Goal: Task Accomplishment & Management: Complete application form

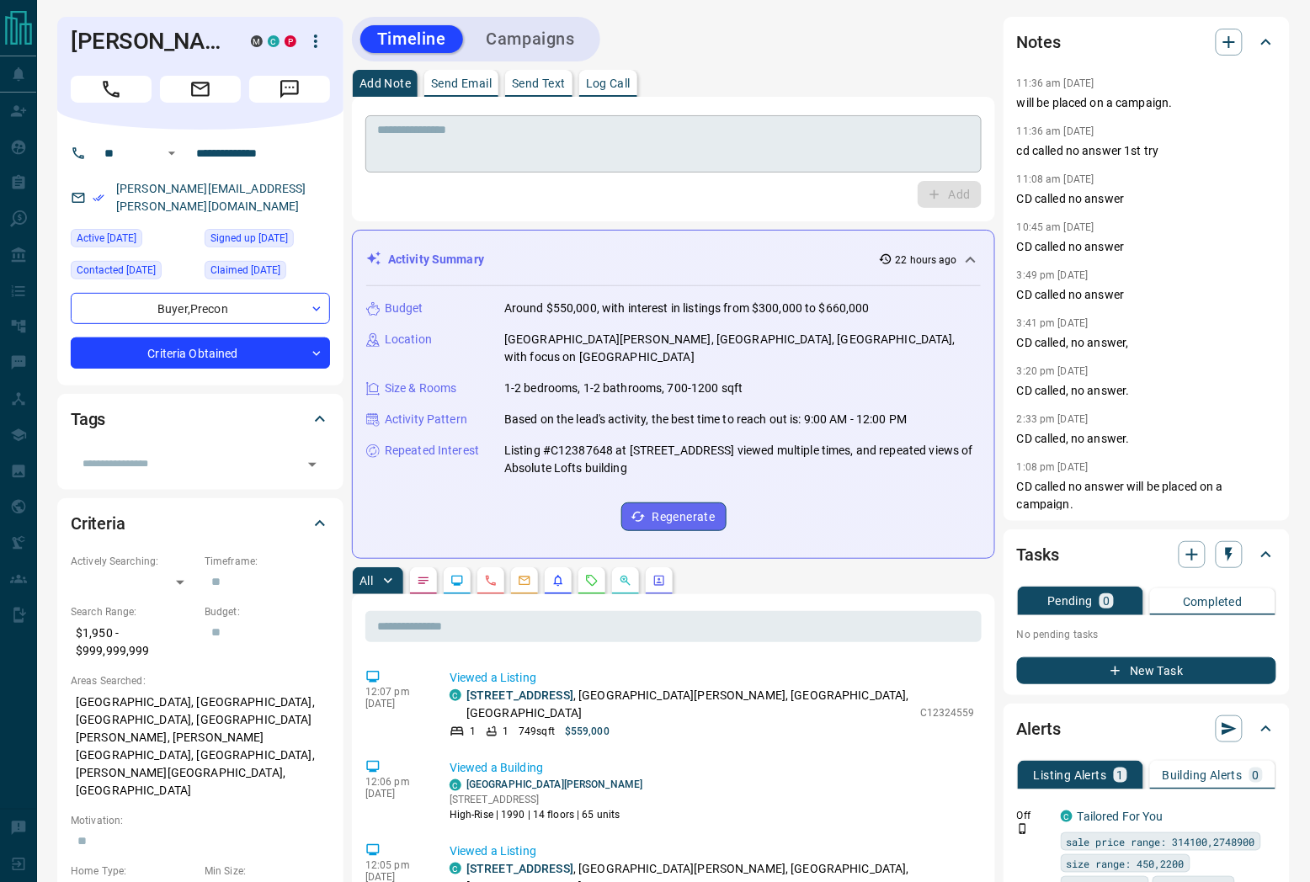
click at [729, 115] on div "* ​" at bounding box center [673, 143] width 616 height 57
click at [743, 166] on div "* ​" at bounding box center [673, 143] width 616 height 57
drag, startPoint x: 123, startPoint y: 77, endPoint x: 525, endPoint y: 140, distance: 406.4
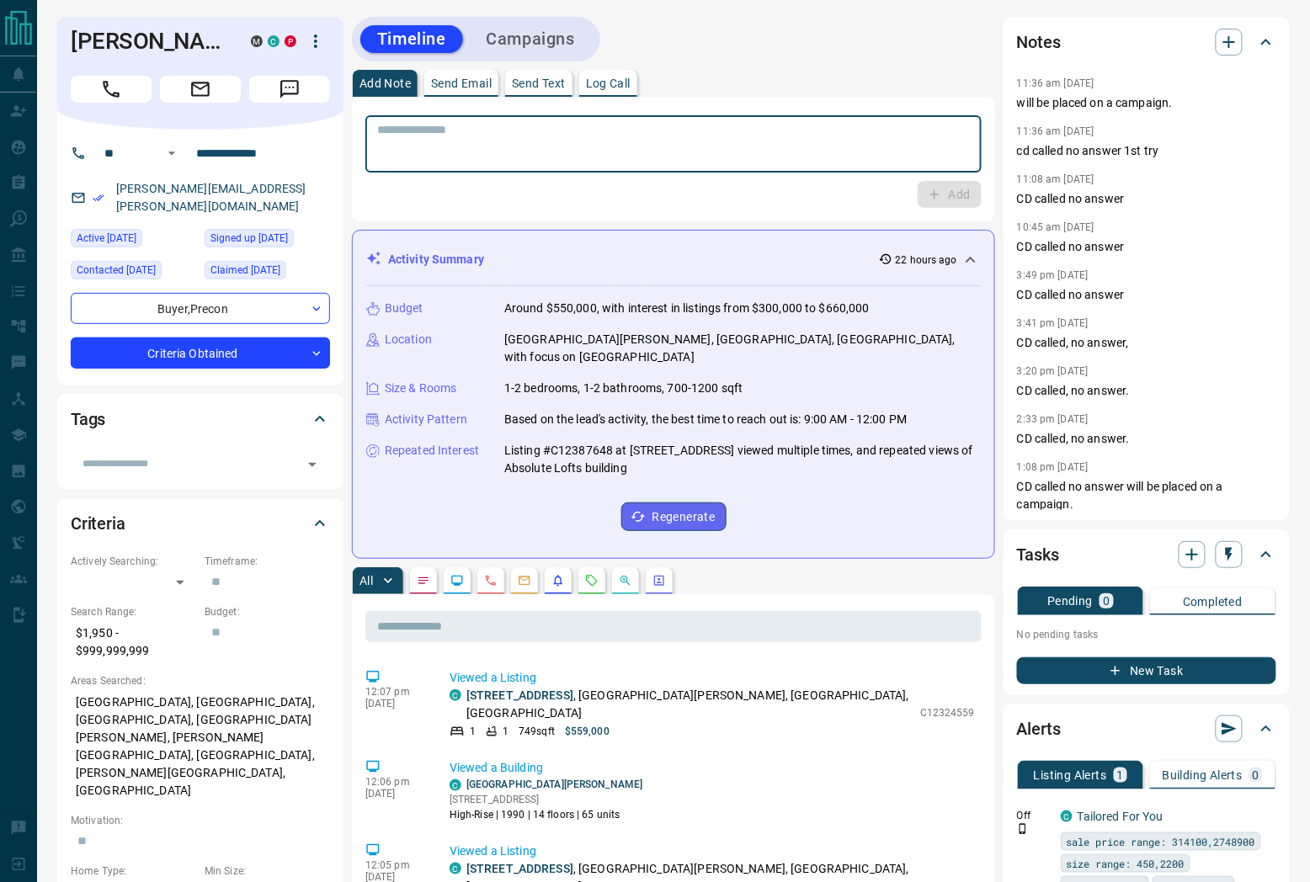
click at [525, 140] on textarea at bounding box center [673, 144] width 593 height 43
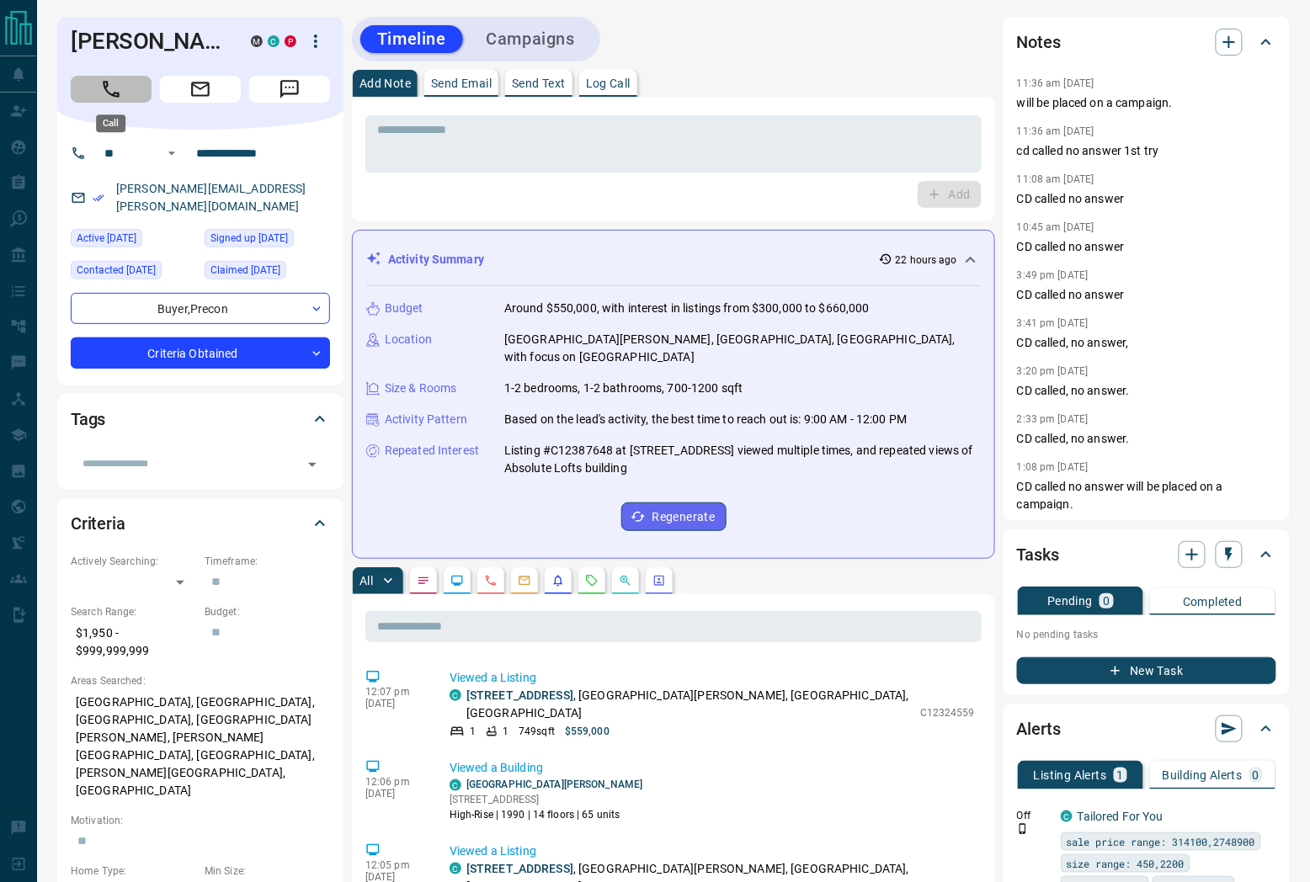
click at [116, 82] on icon "Call" at bounding box center [111, 89] width 22 height 22
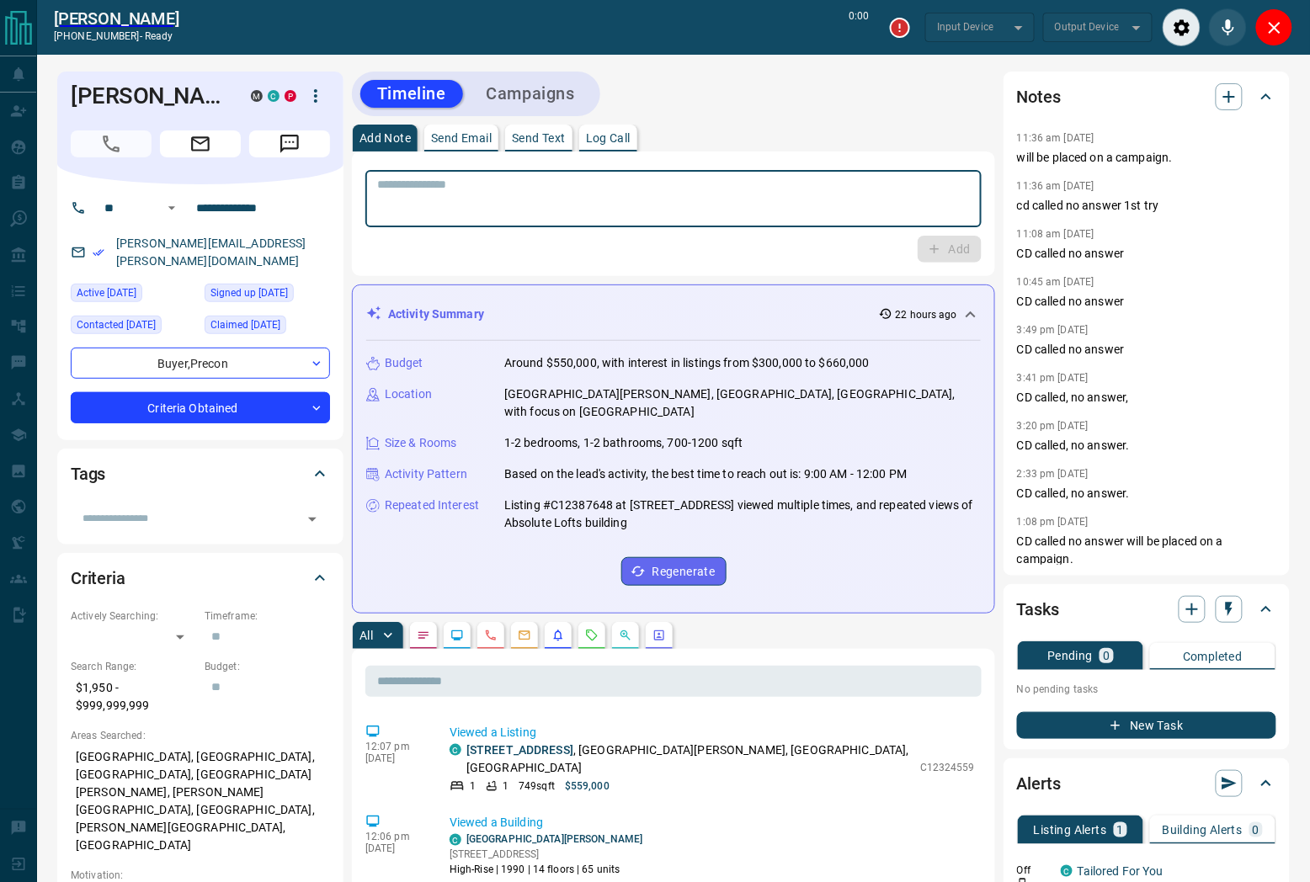
click at [762, 191] on textarea at bounding box center [673, 199] width 593 height 43
type input "*******"
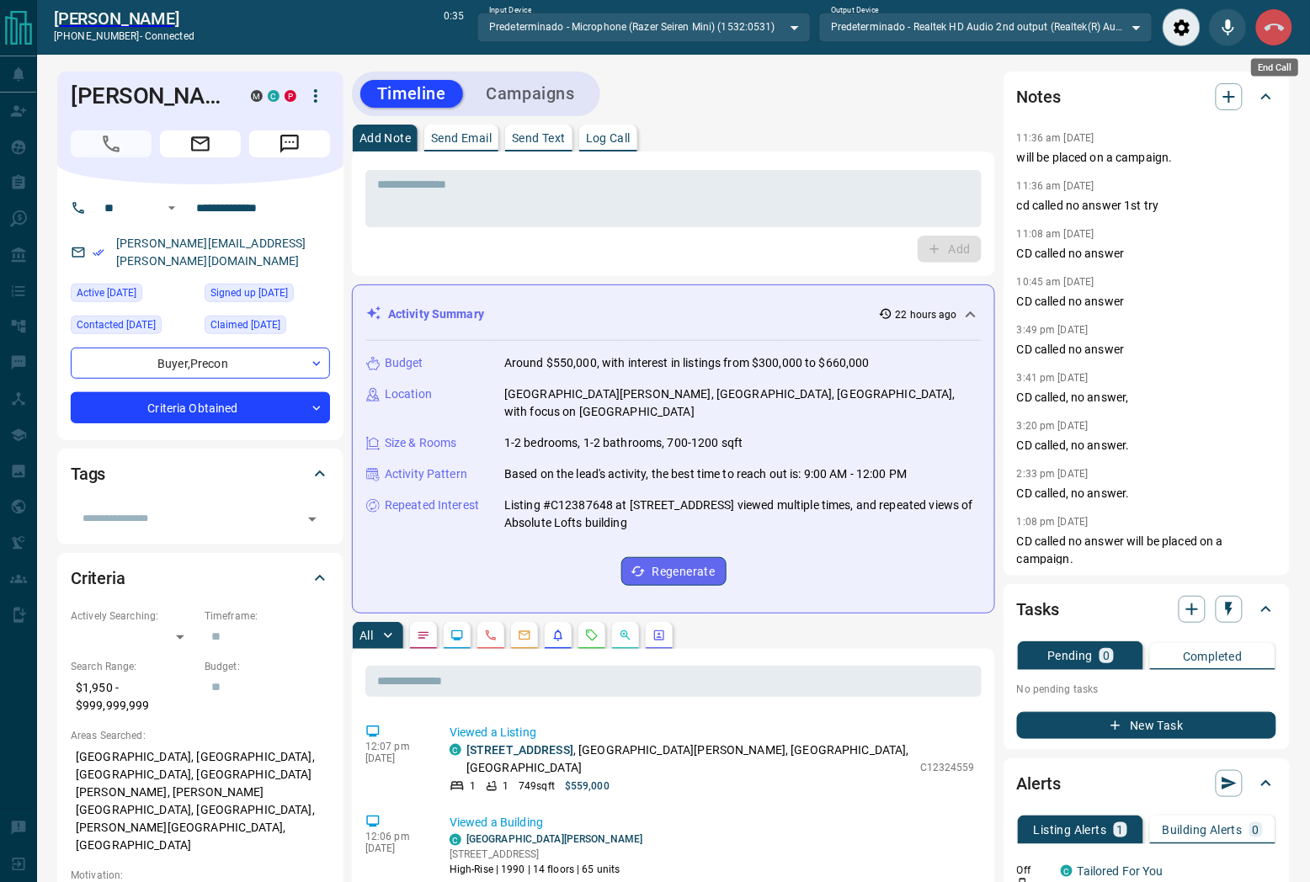
click at [1271, 34] on icon "End Call" at bounding box center [1275, 28] width 20 height 20
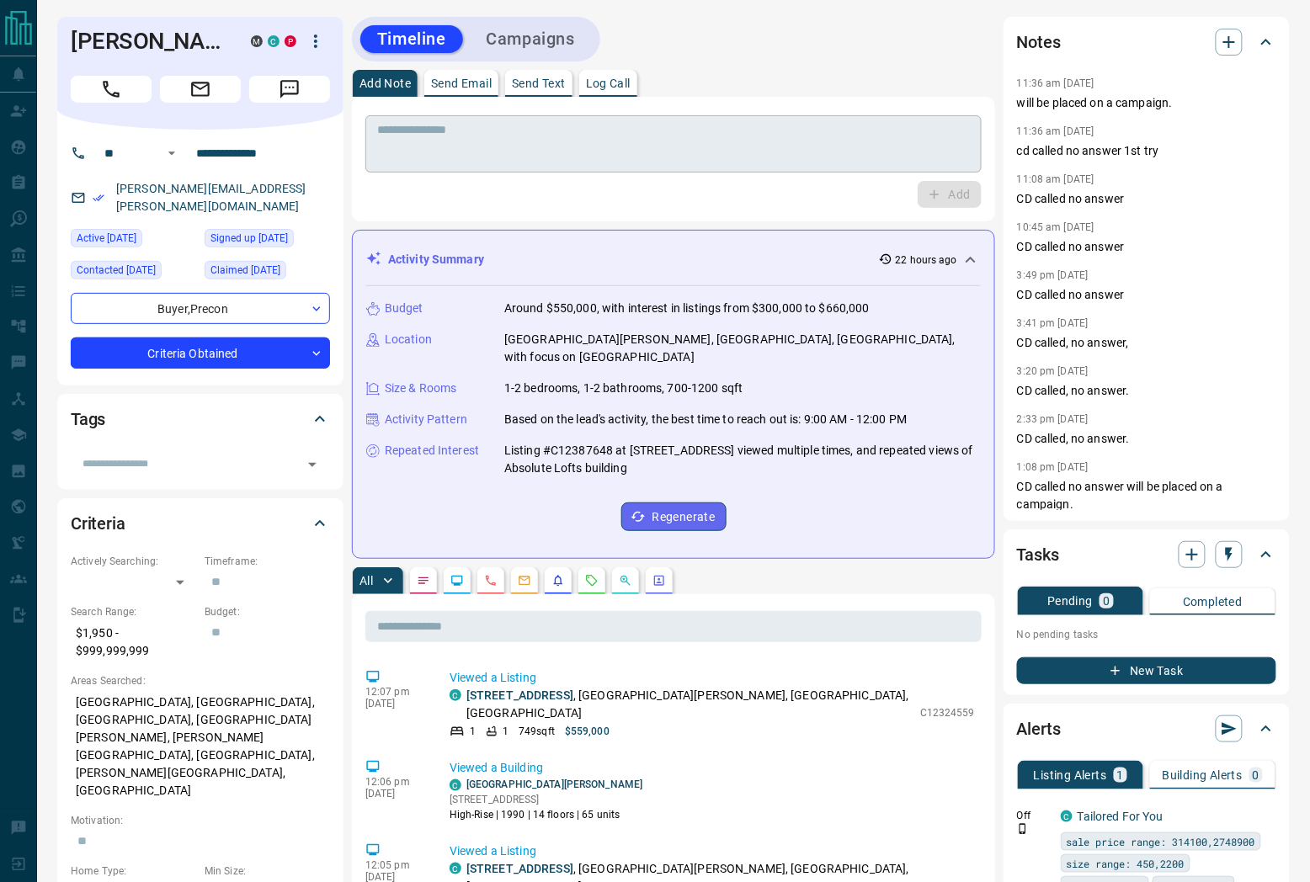
click at [775, 154] on textarea at bounding box center [673, 144] width 593 height 43
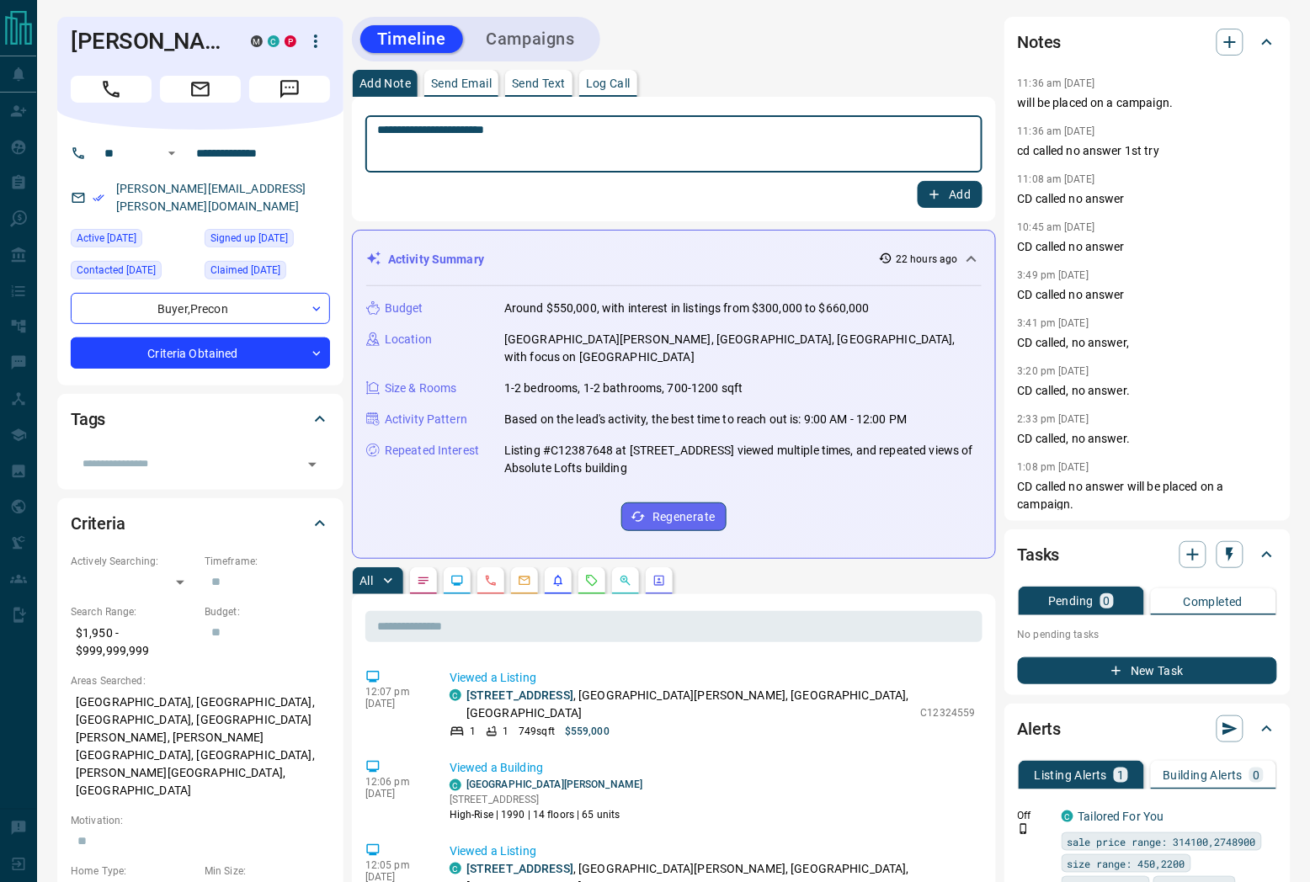
type textarea "**********"
click at [960, 185] on button "Add" at bounding box center [950, 194] width 64 height 27
